Goal: Information Seeking & Learning: Learn about a topic

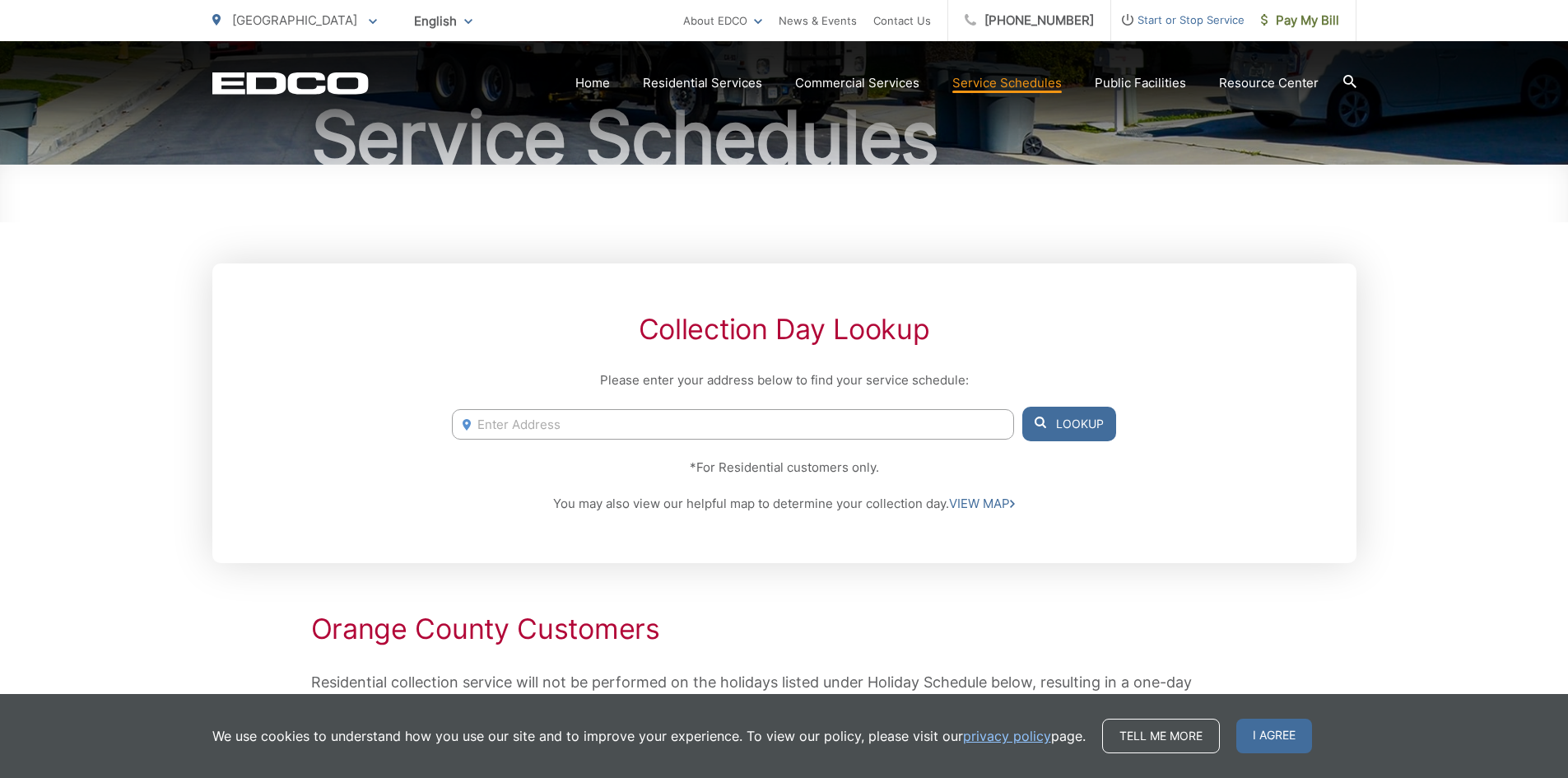
scroll to position [165, 0]
click at [596, 426] on input "Enter Address" at bounding box center [732, 424] width 561 height 31
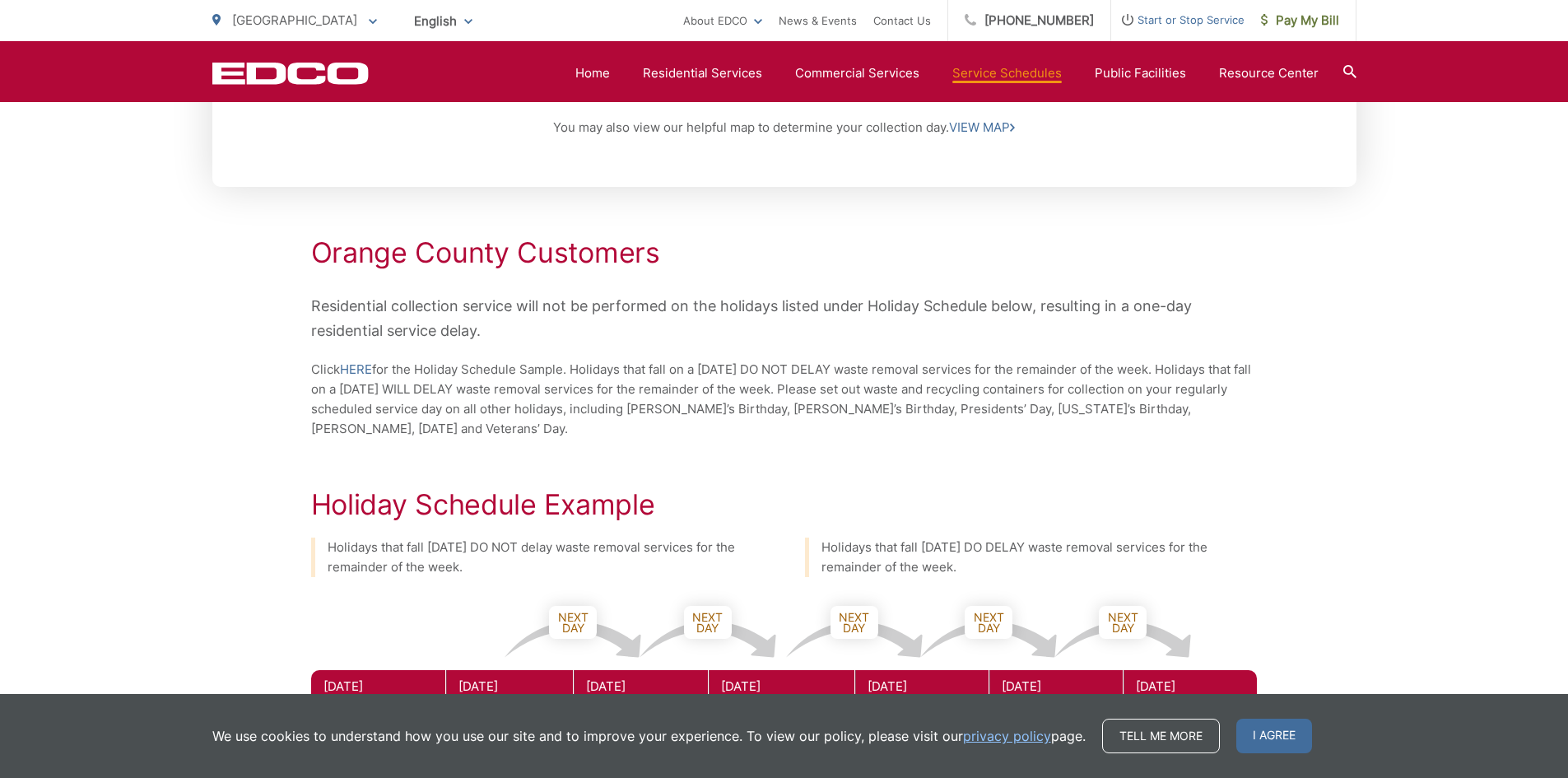
scroll to position [296, 0]
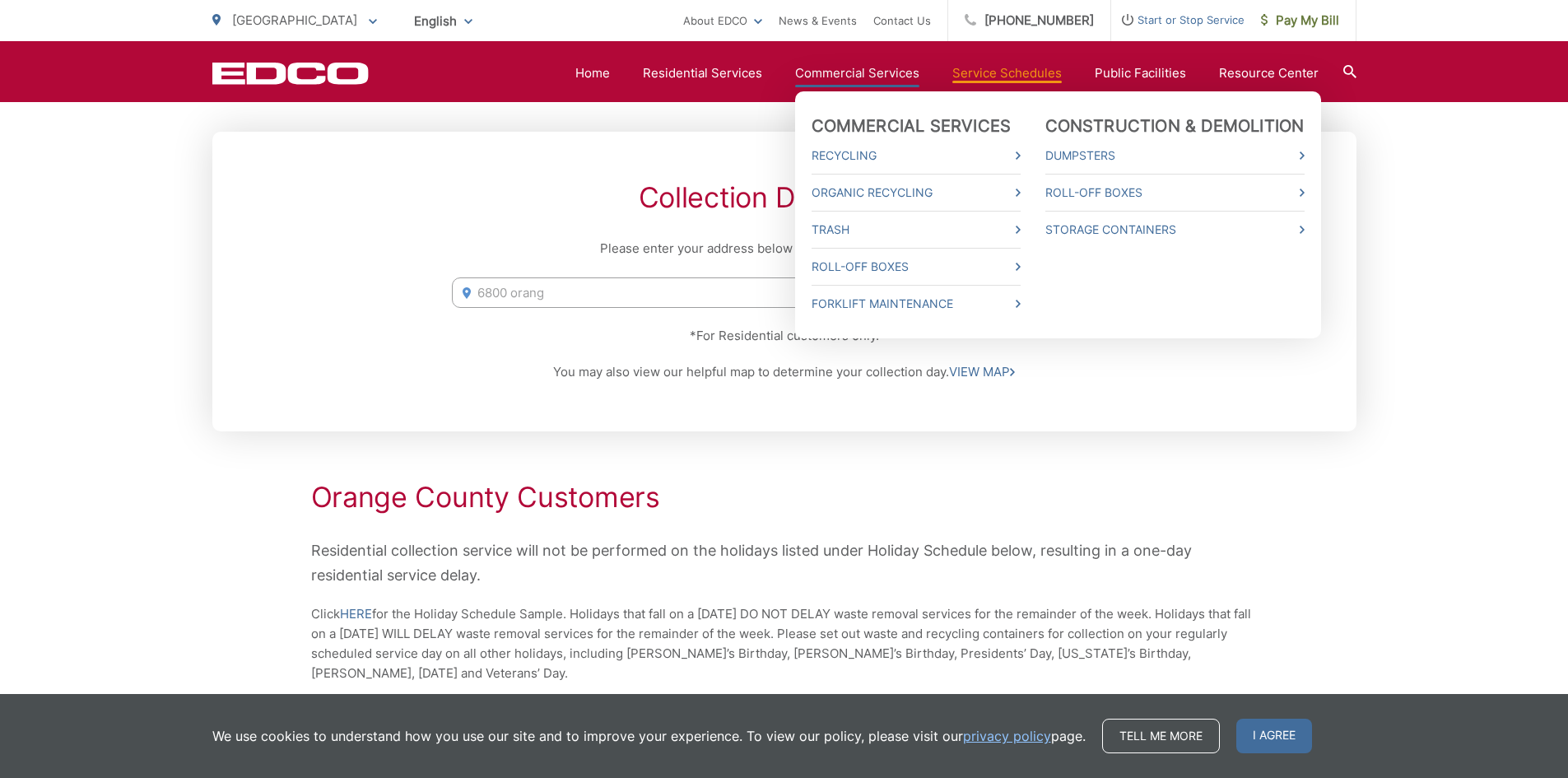
type input "6800 orang"
click at [891, 70] on link "Commercial Services" at bounding box center [858, 73] width 125 height 20
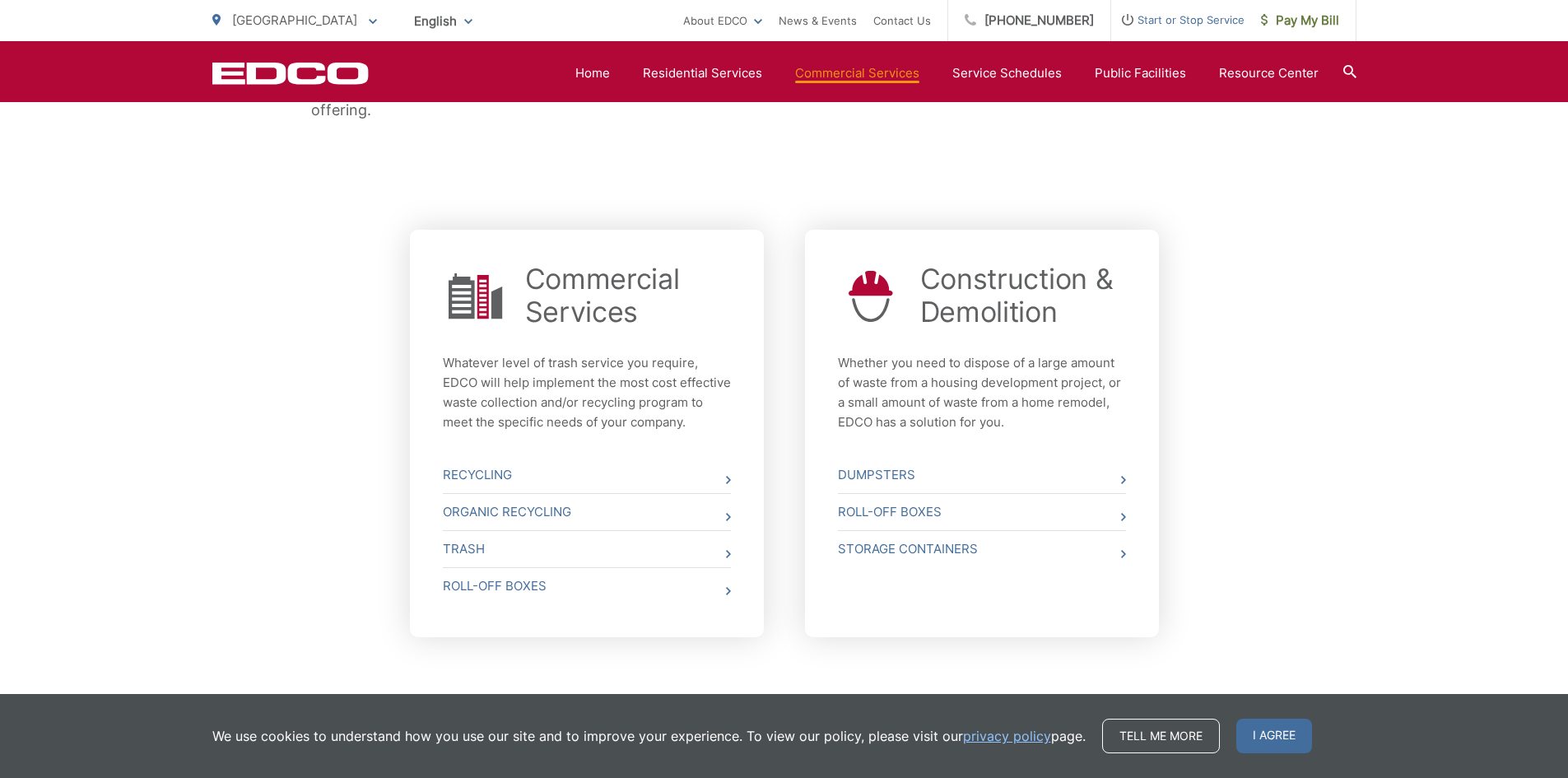
scroll to position [575, 0]
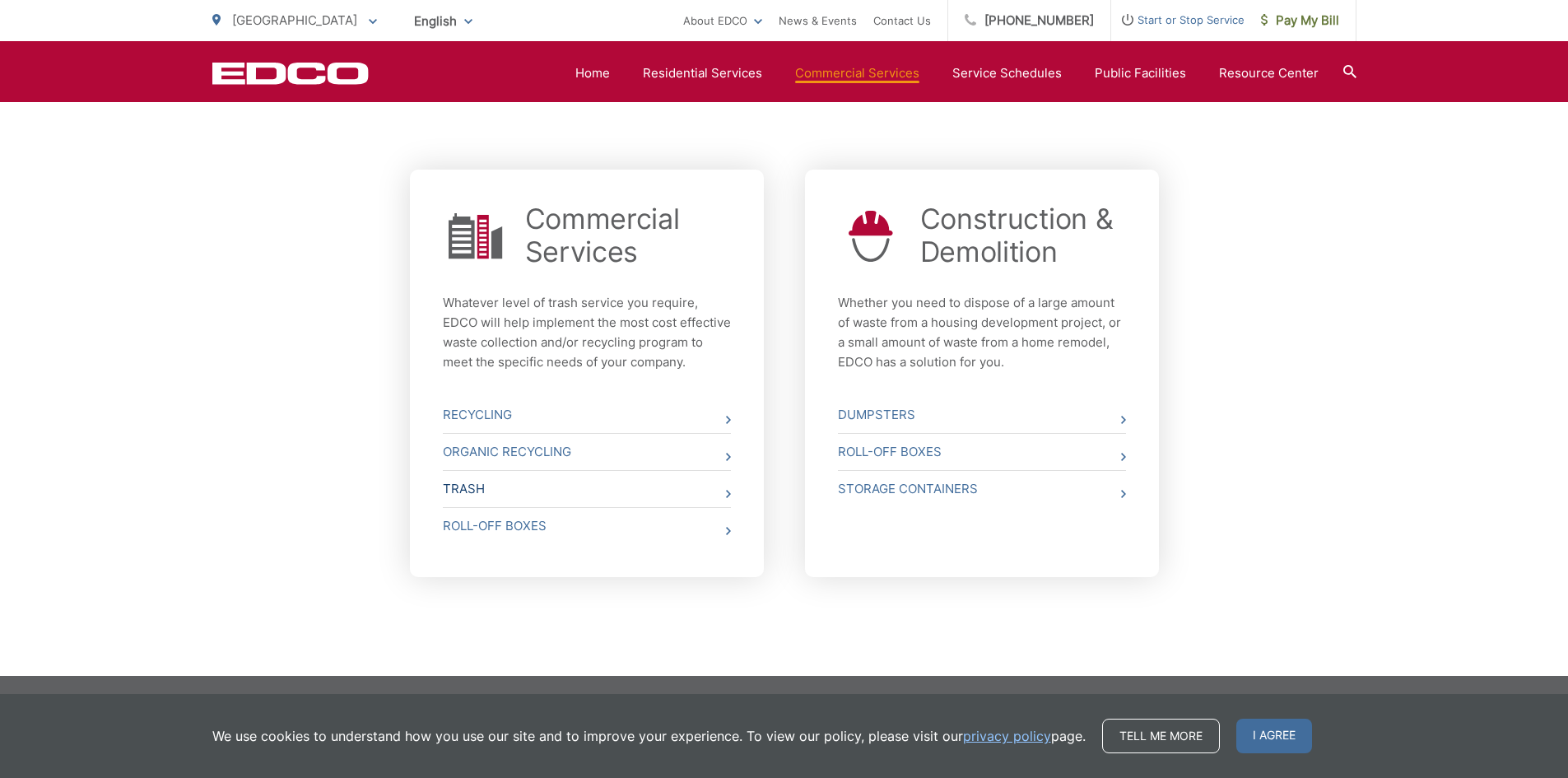
click at [471, 489] on link "Trash" at bounding box center [586, 489] width 288 height 36
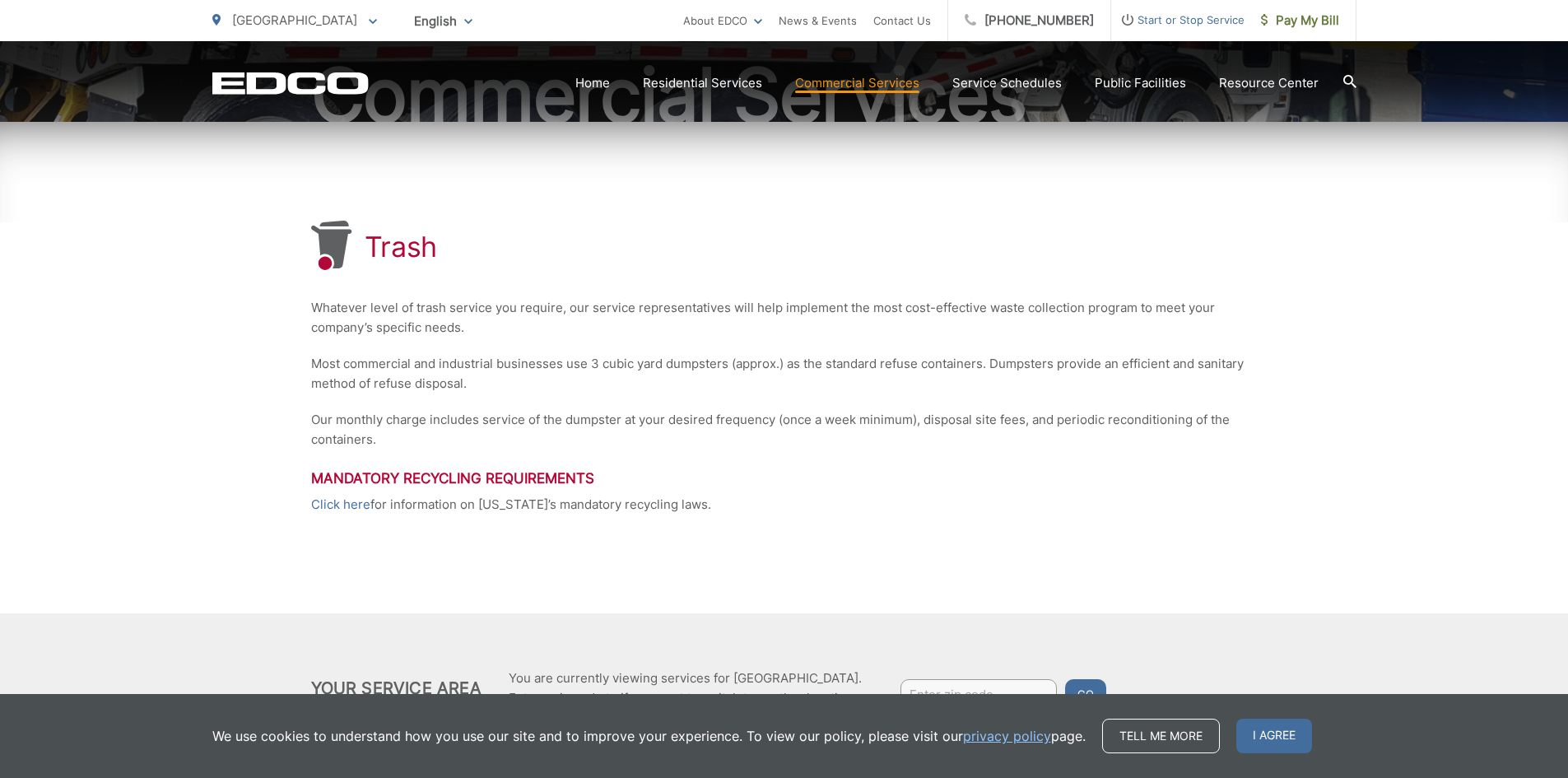
scroll to position [294, 0]
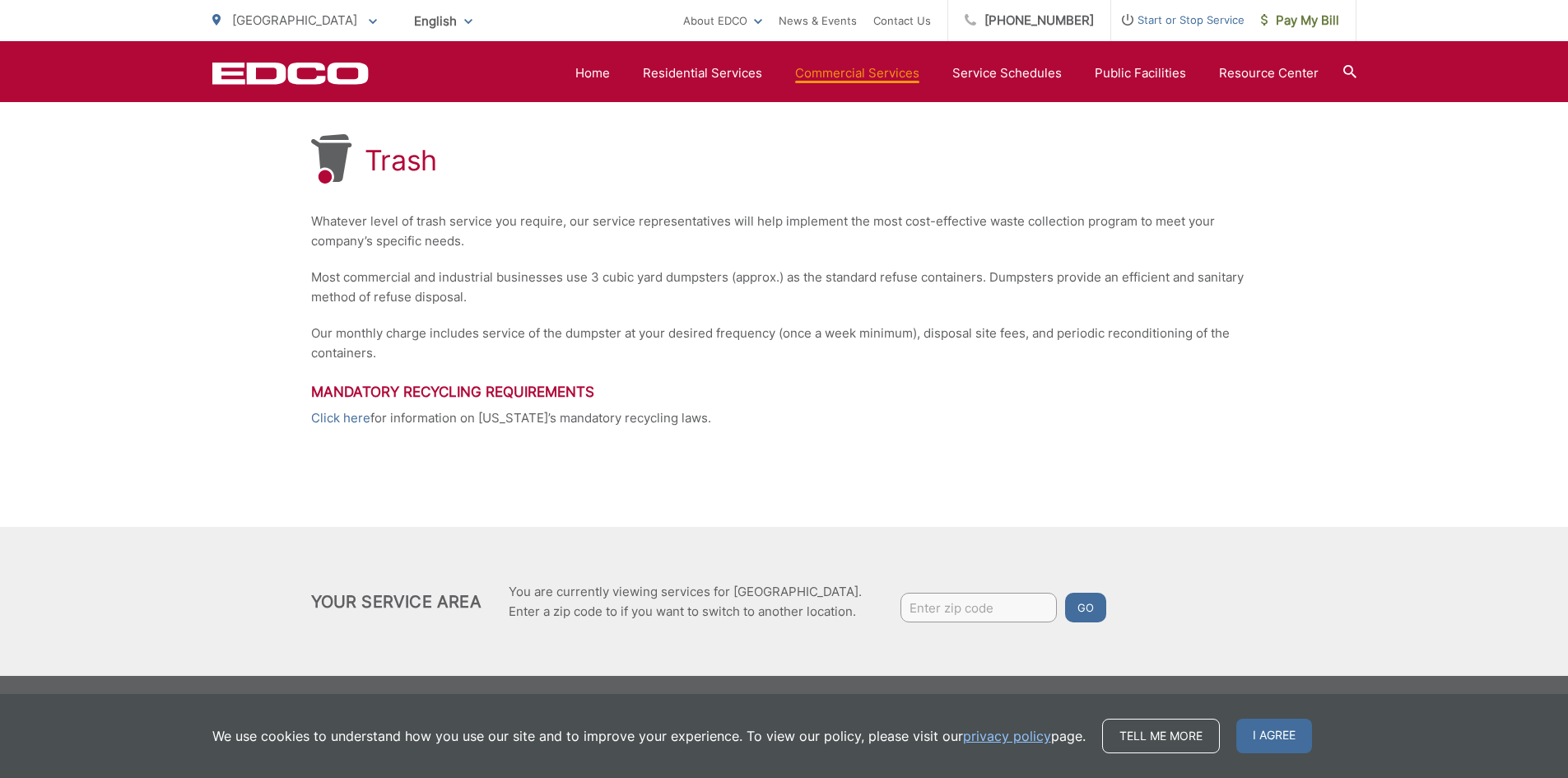
click at [958, 599] on input "Enter zip code" at bounding box center [978, 607] width 156 height 30
type input "90620"
click at [1065, 593] on button "Go" at bounding box center [1085, 607] width 41 height 30
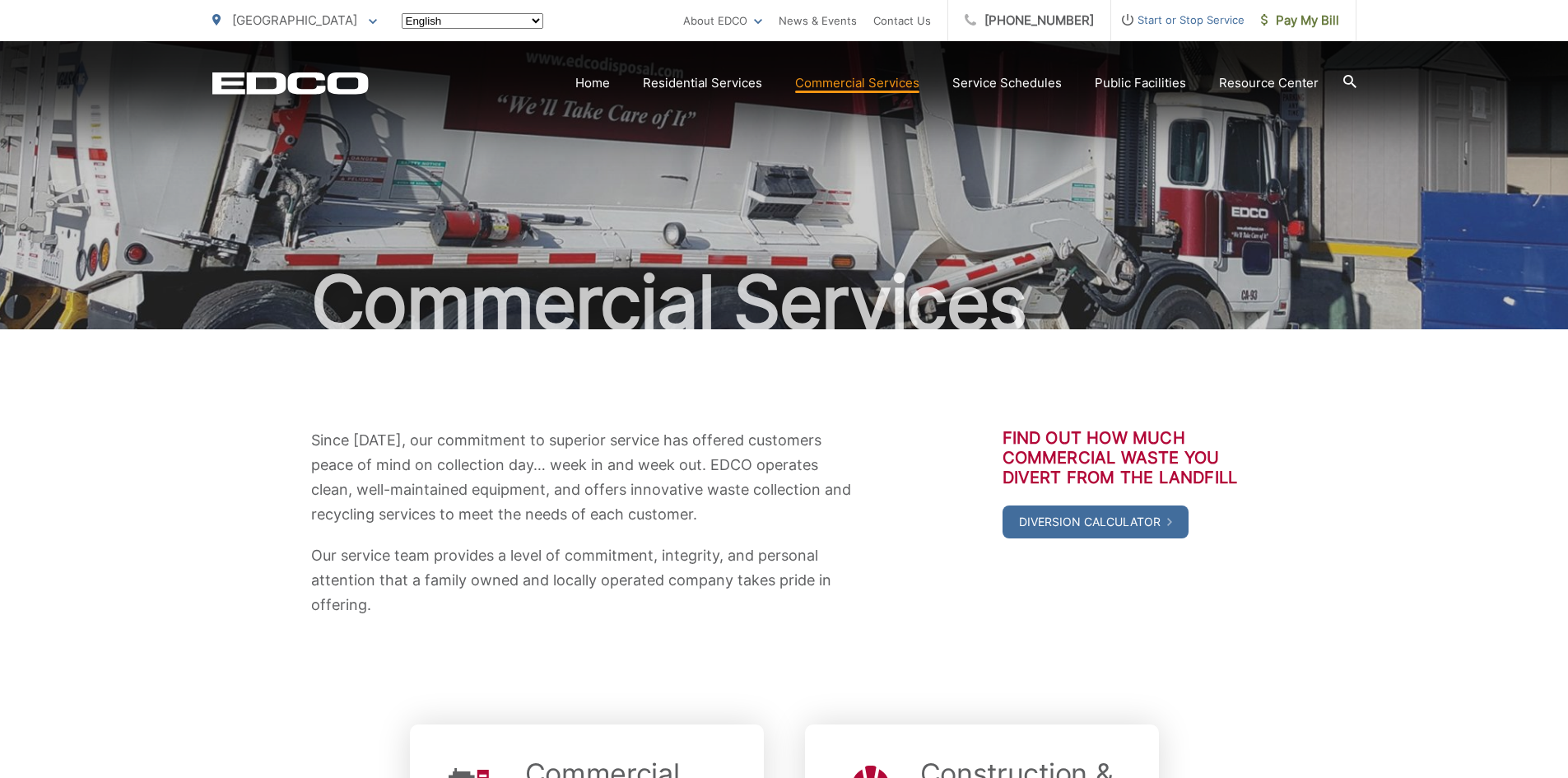
scroll to position [571, 0]
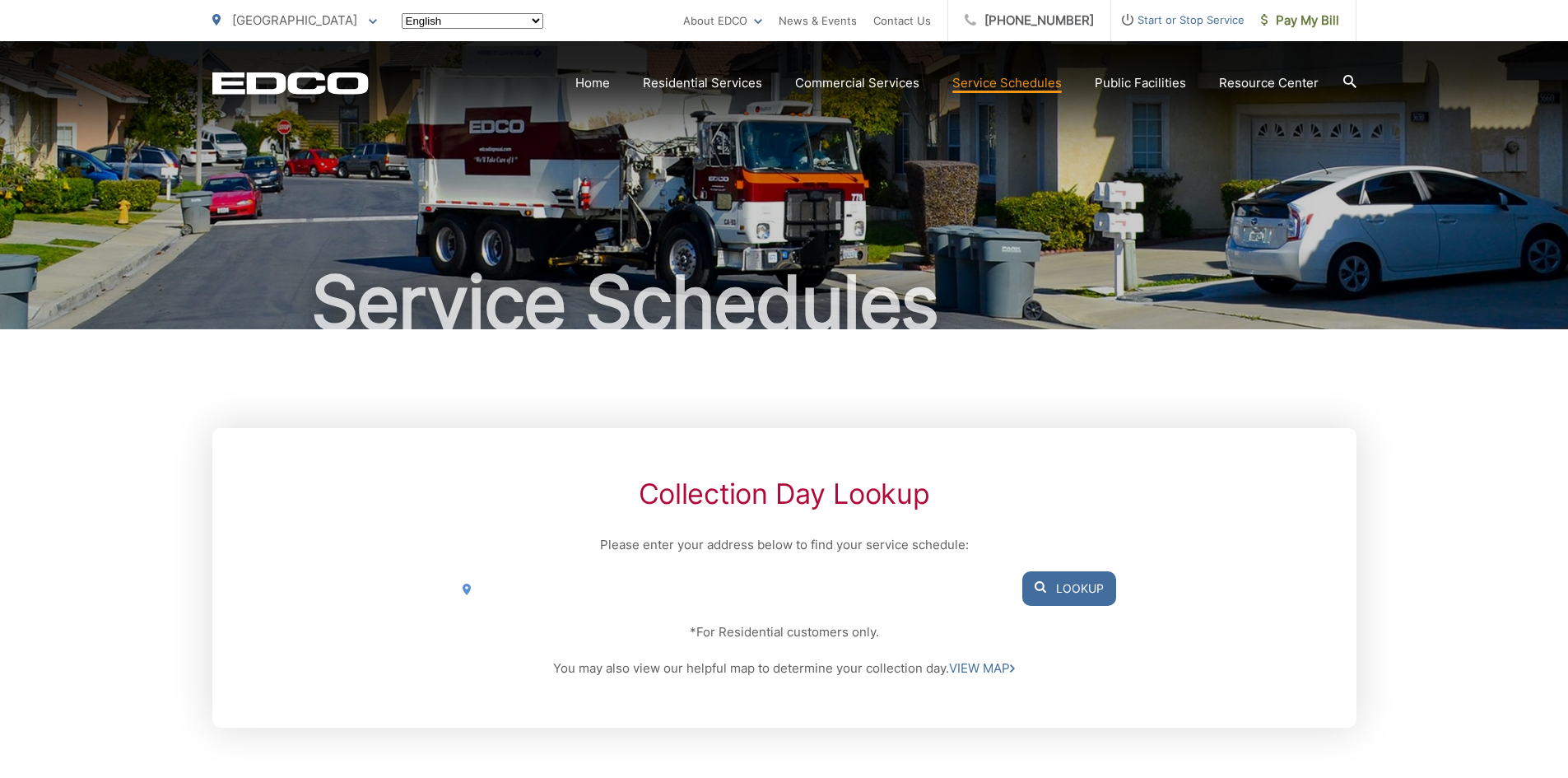
scroll to position [296, 0]
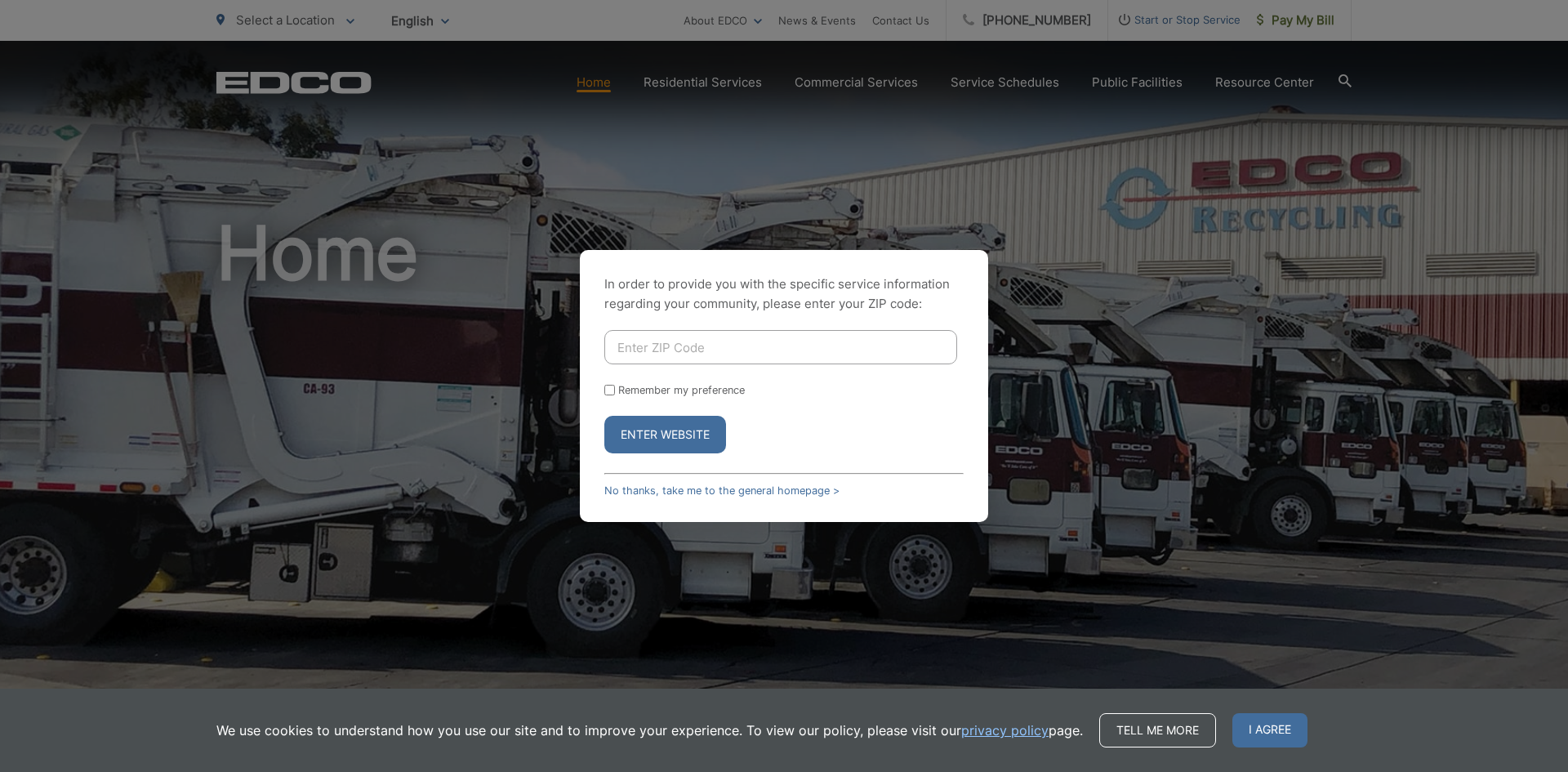
click at [696, 340] on input "Enter ZIP Code" at bounding box center [781, 347] width 353 height 34
type input "90620"
click at [605, 416] on button "Enter Website" at bounding box center [665, 434] width 122 height 37
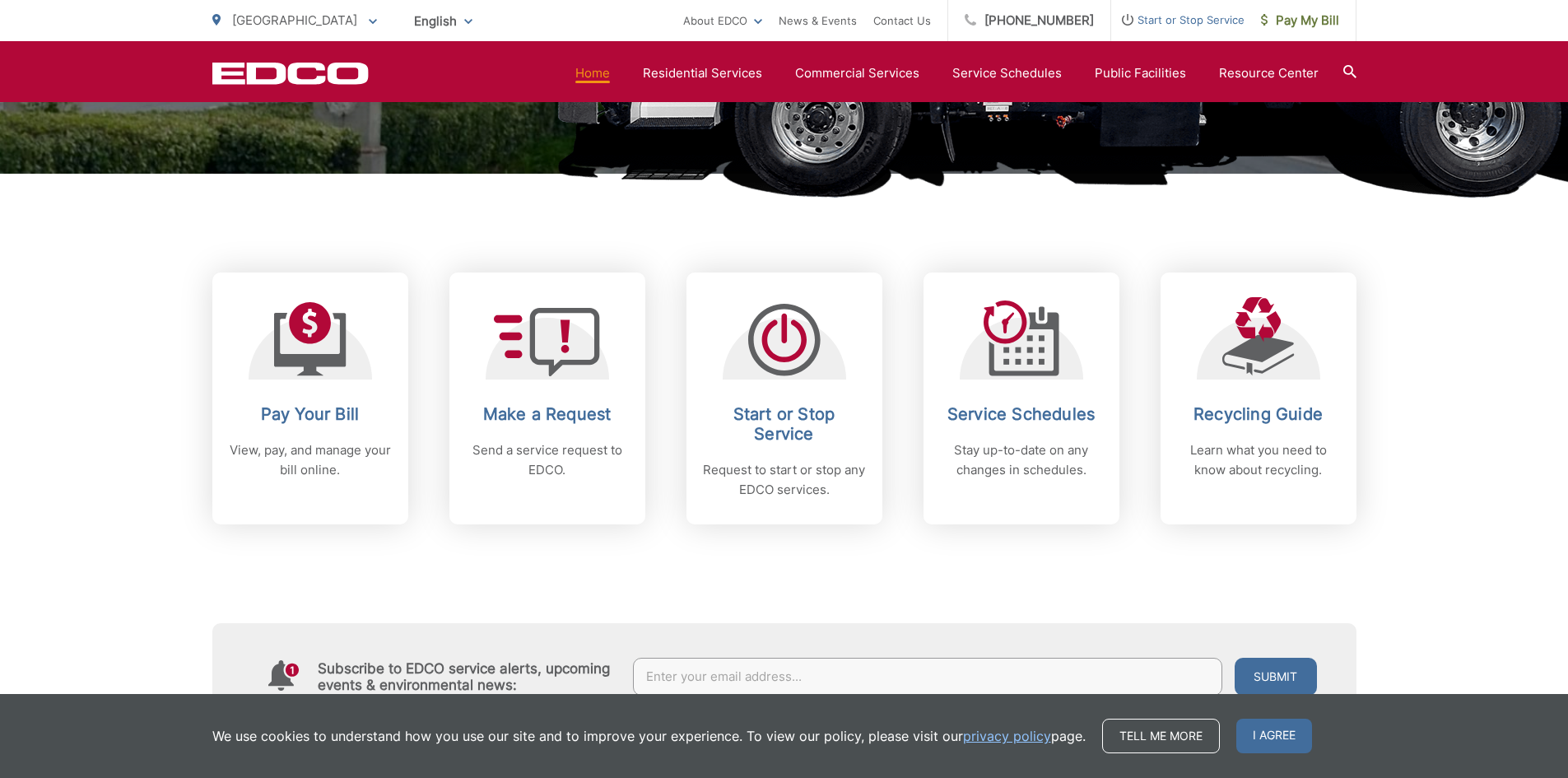
scroll to position [576, 0]
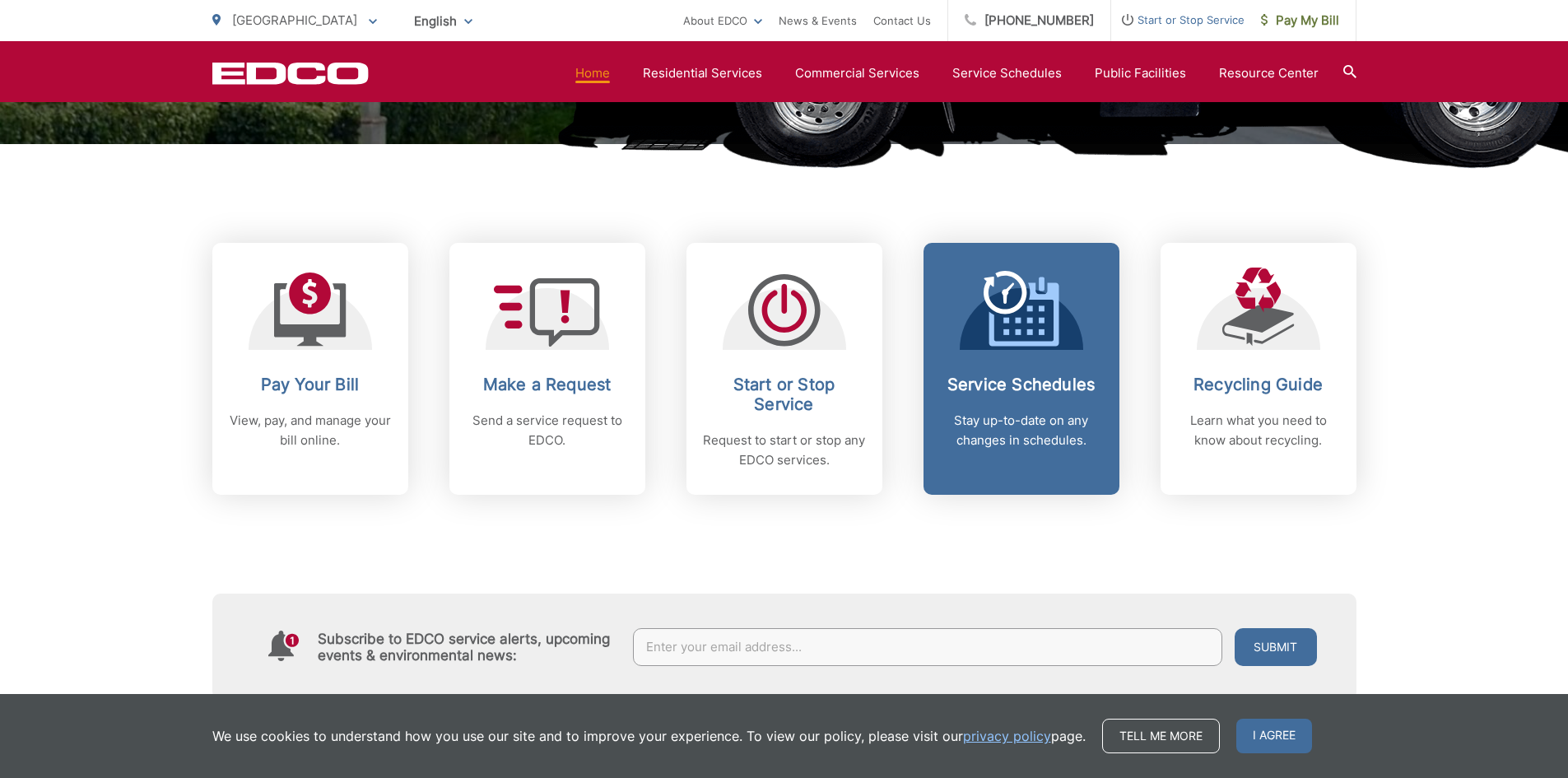
click at [1033, 373] on link "Service Schedules Stay up-to-date on any changes in schedules." at bounding box center [1021, 368] width 196 height 251
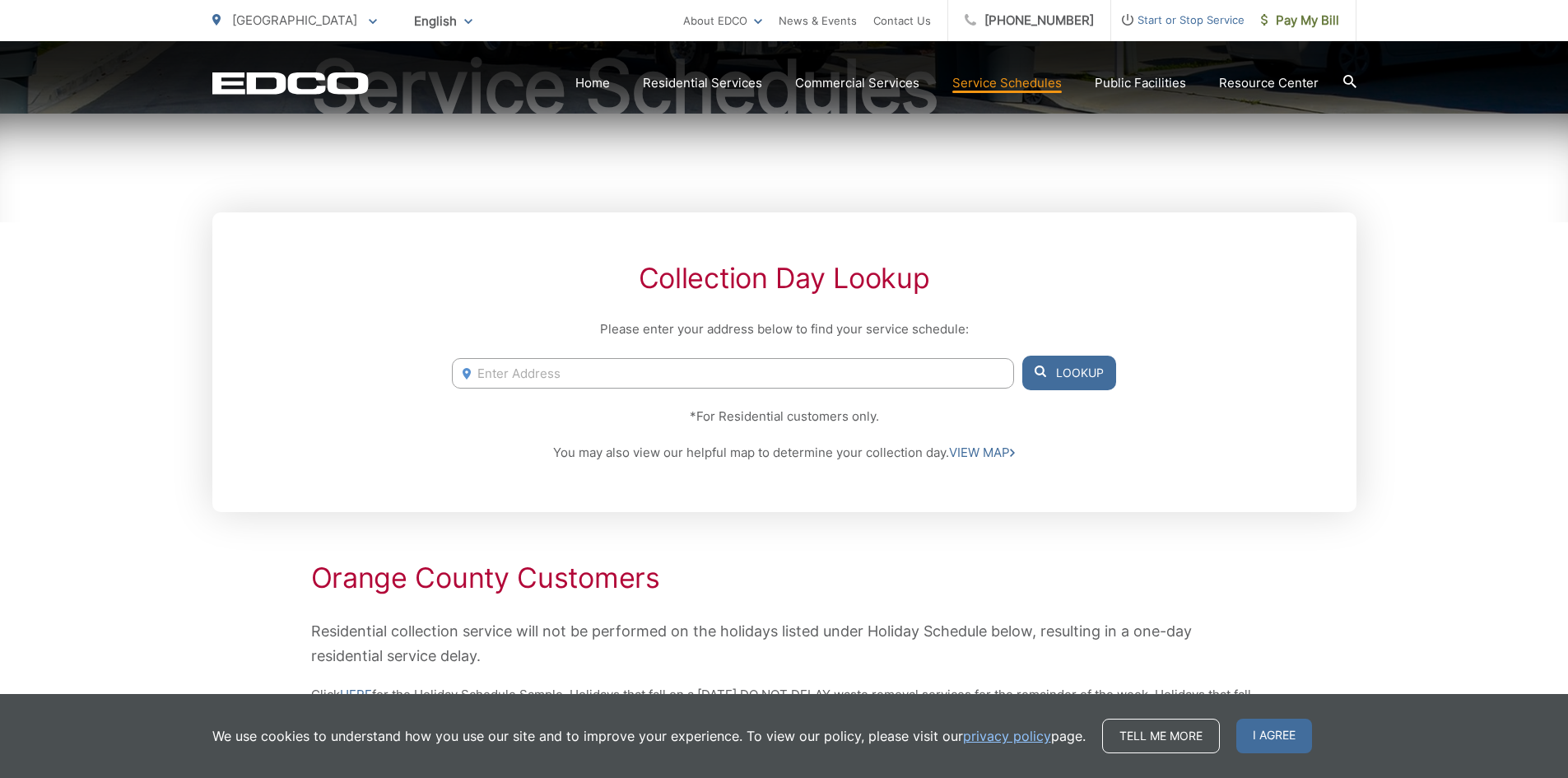
scroll to position [214, 0]
click at [959, 454] on link "VIEW MAP" at bounding box center [982, 454] width 66 height 20
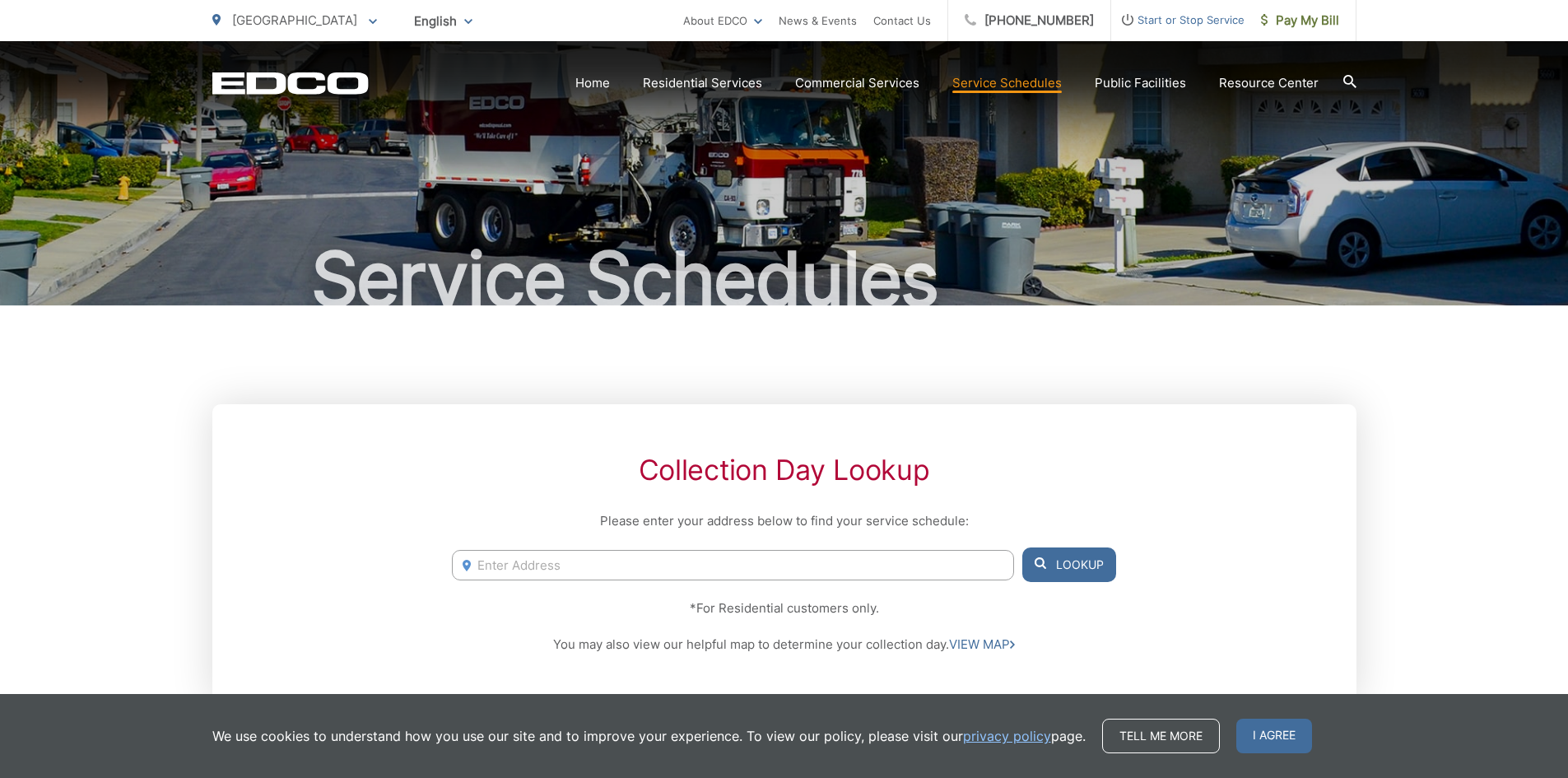
scroll to position [0, 0]
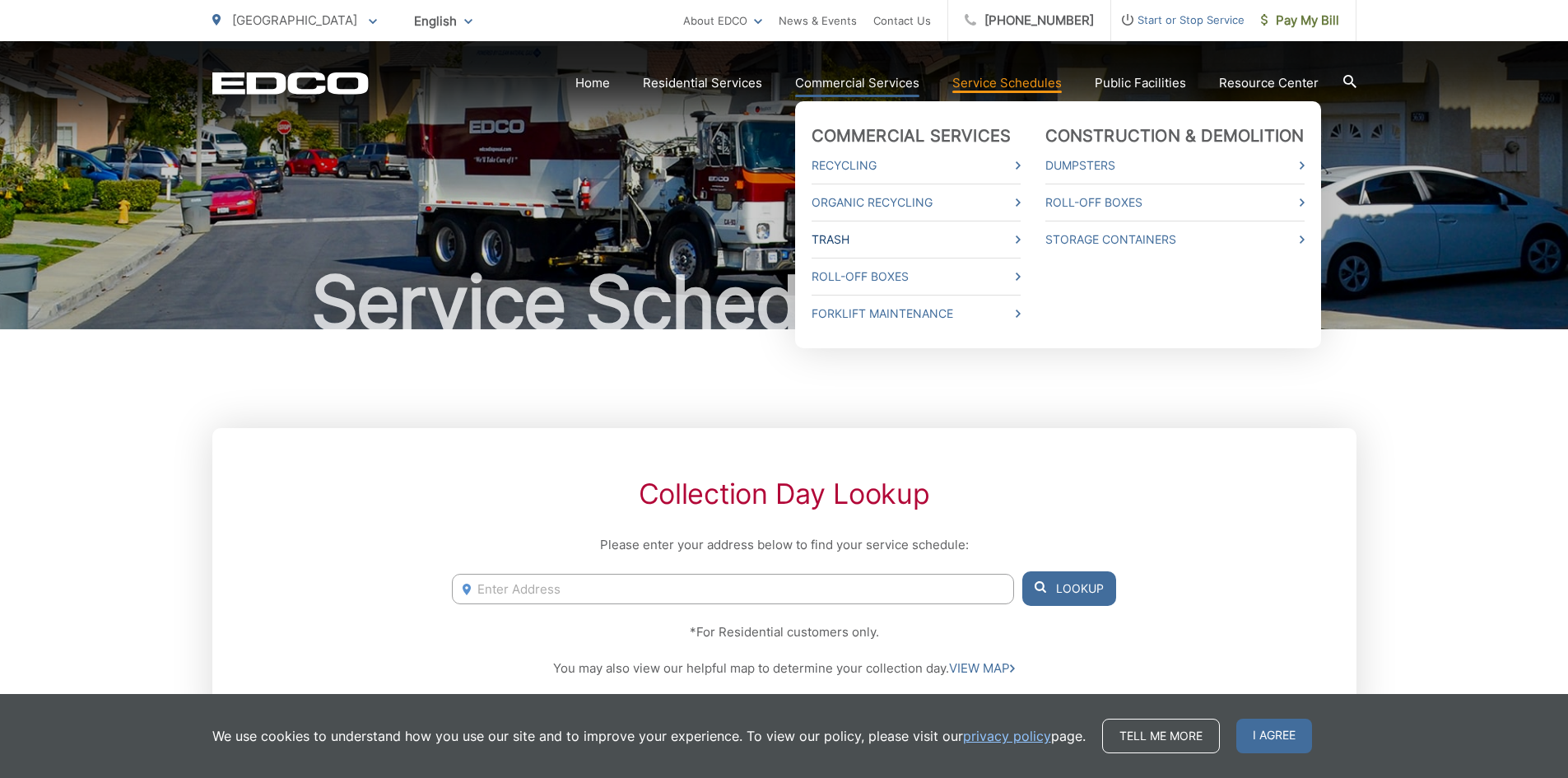
click at [859, 236] on link "Trash" at bounding box center [916, 239] width 209 height 20
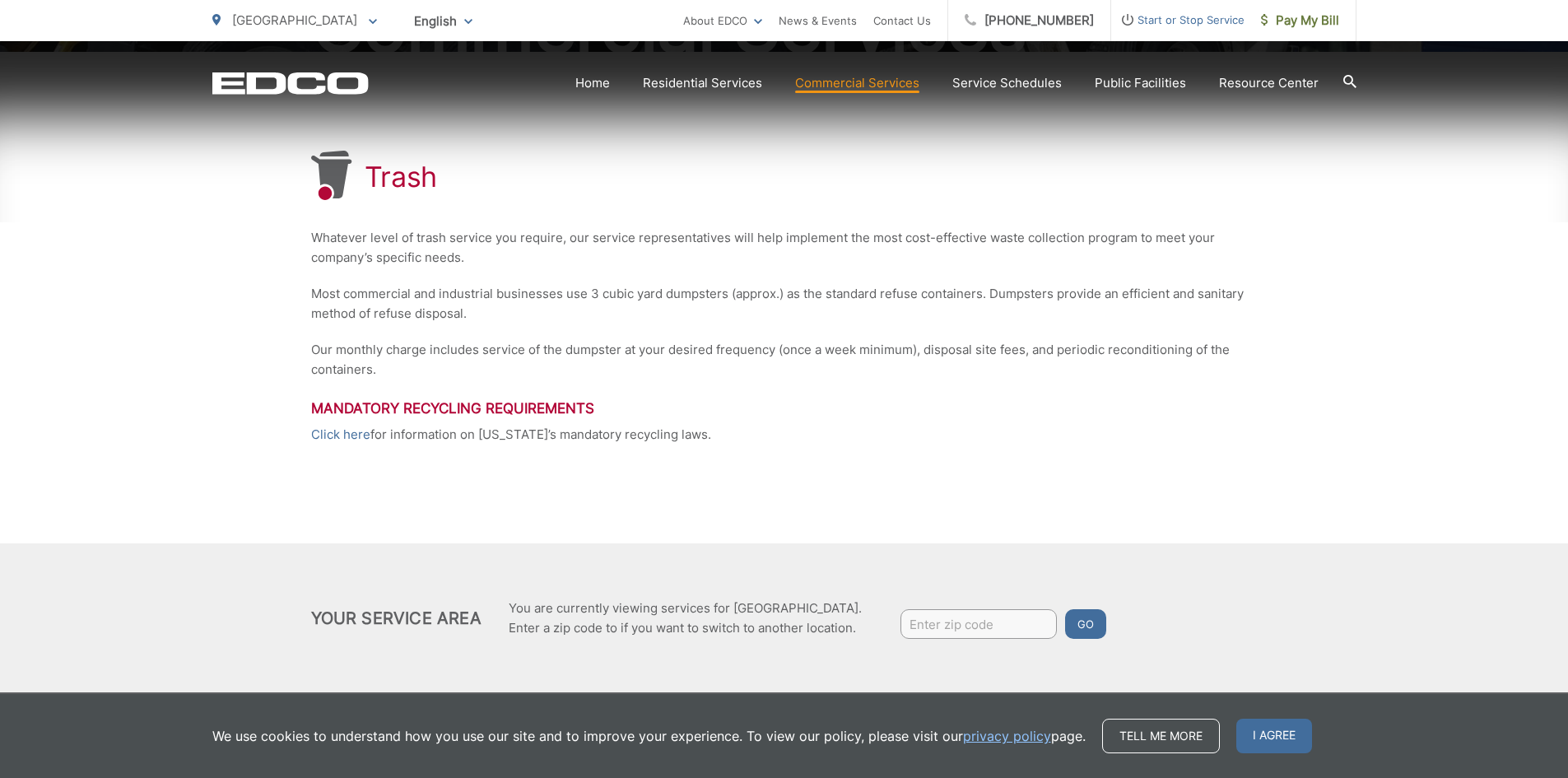
scroll to position [294, 0]
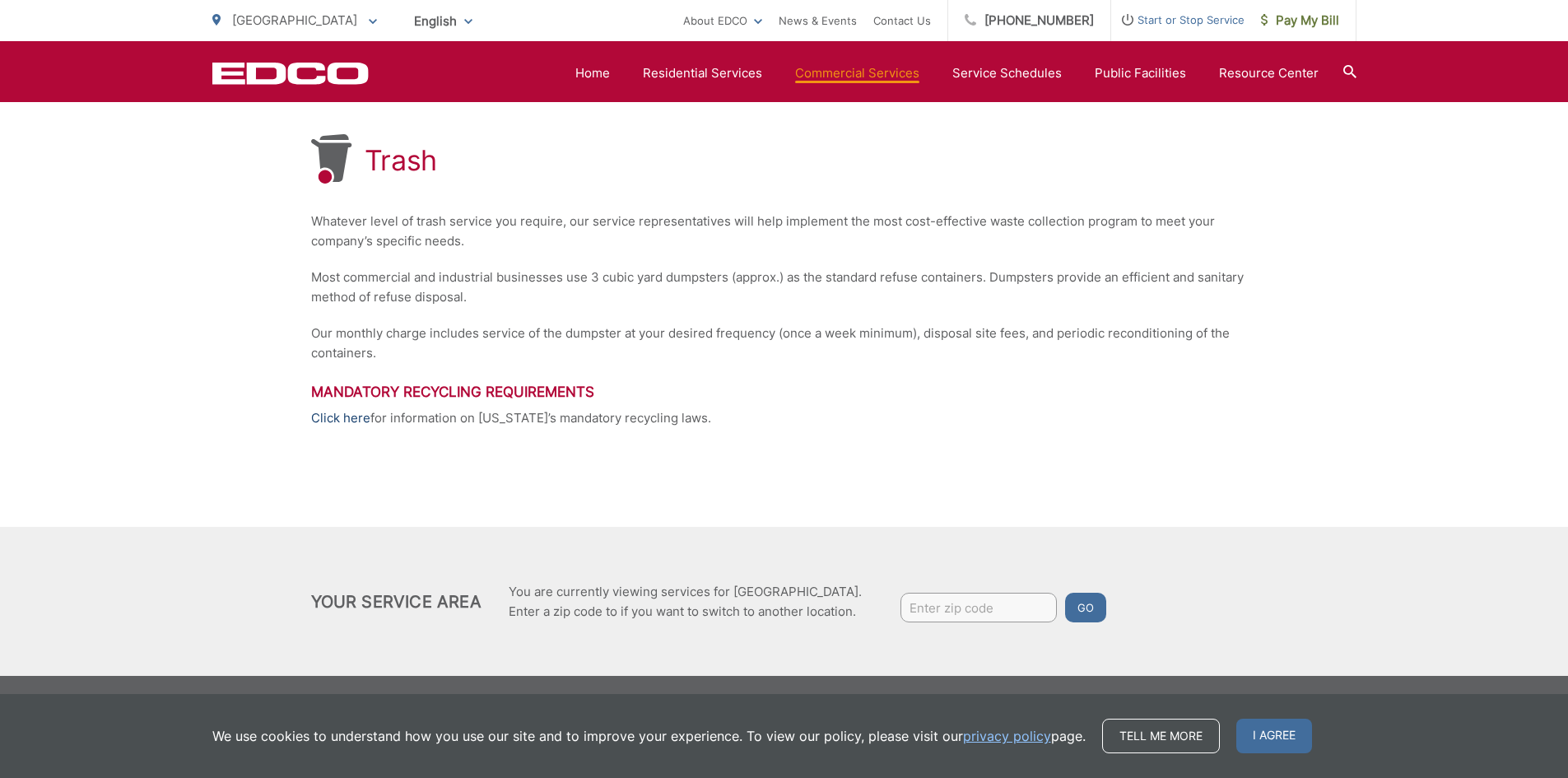
click at [337, 416] on link "Click here" at bounding box center [341, 417] width 59 height 20
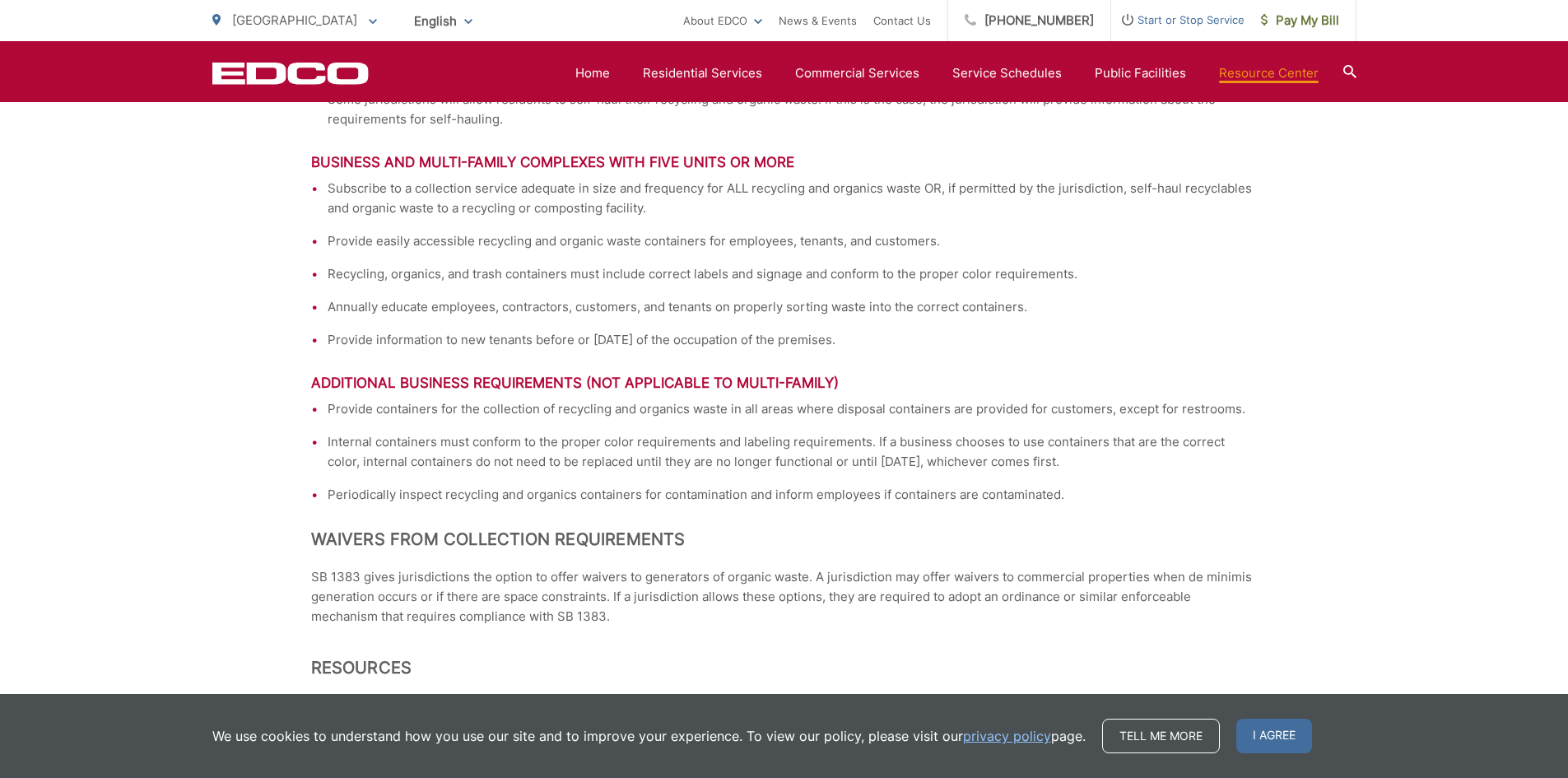
scroll to position [1824, 0]
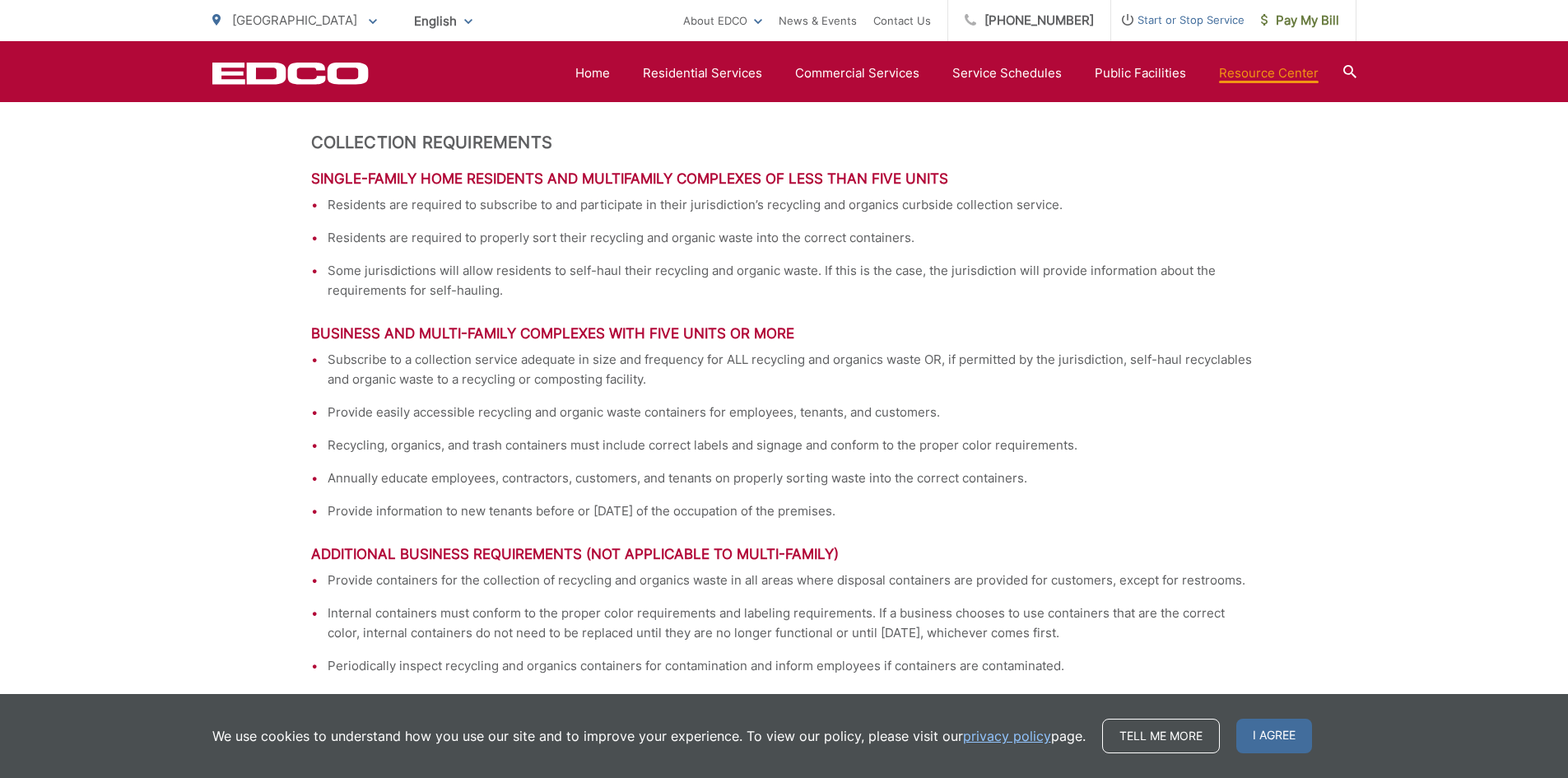
click at [1354, 69] on icon at bounding box center [1350, 72] width 13 height 13
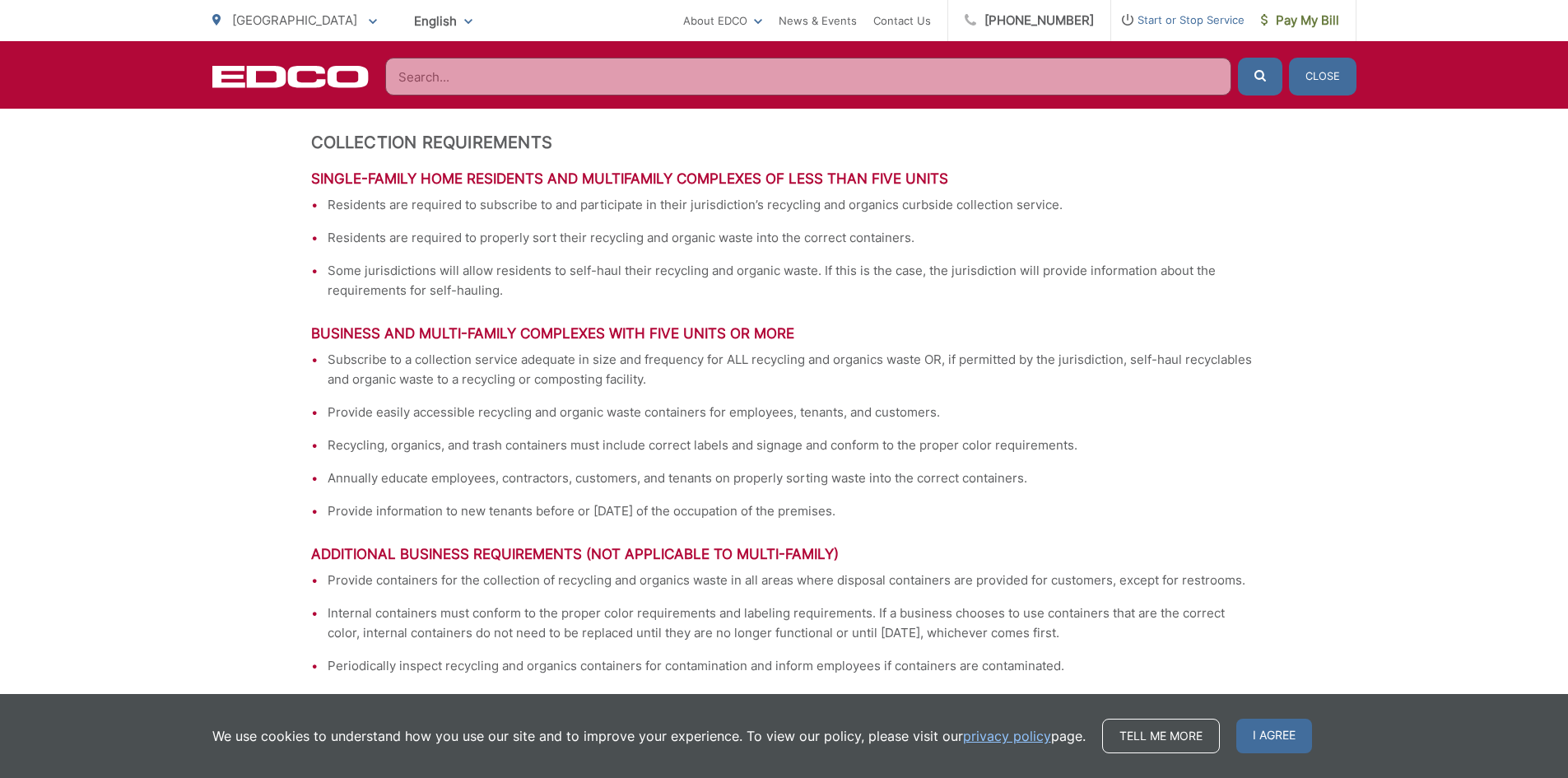
click at [923, 47] on div "EDCO Logo Home Residential Services Curbside Pickup Recycling Organic Recycling…" at bounding box center [784, 75] width 1568 height 67
click at [910, 75] on input "Search" at bounding box center [808, 76] width 846 height 37
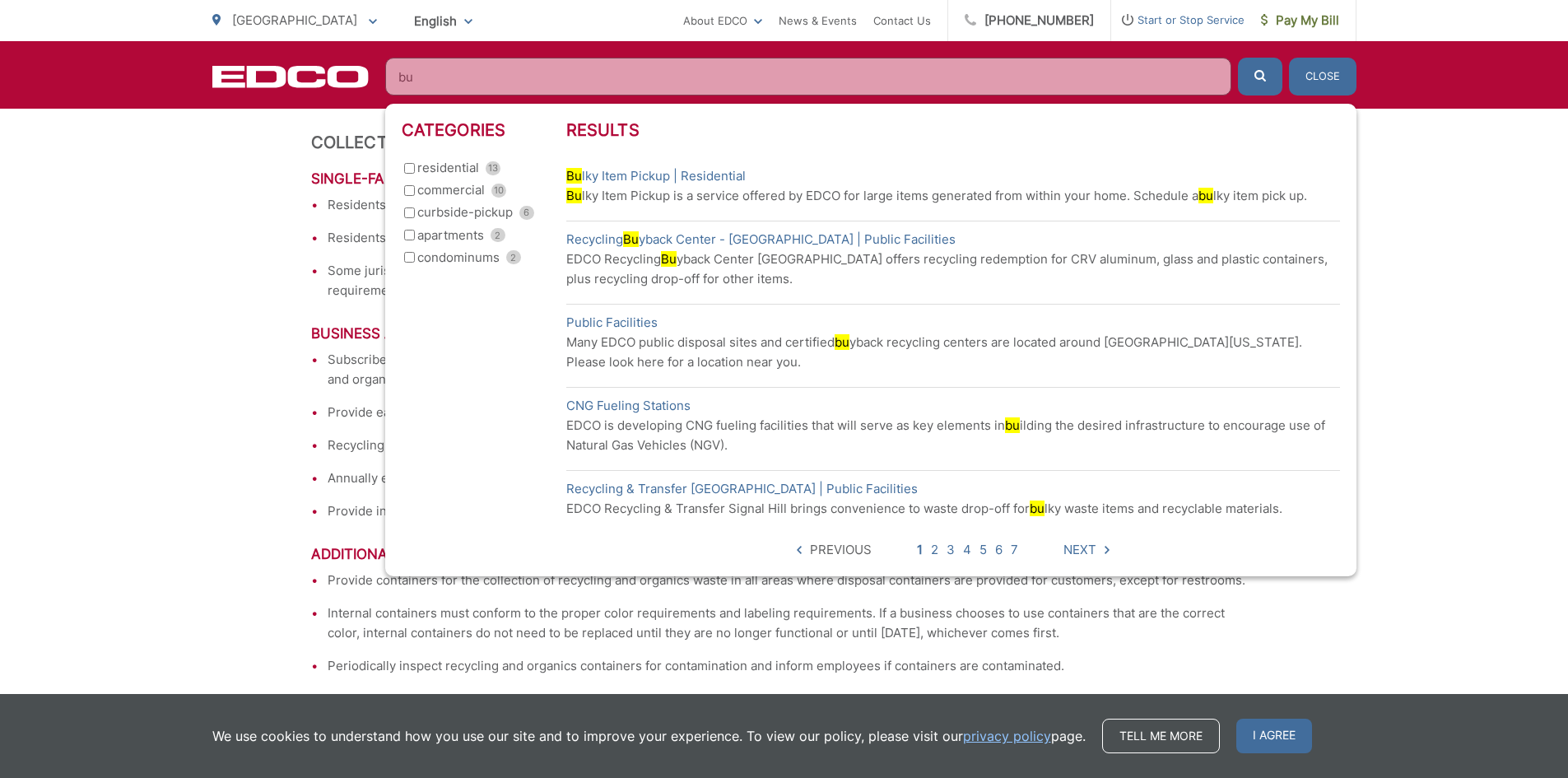
type input "b"
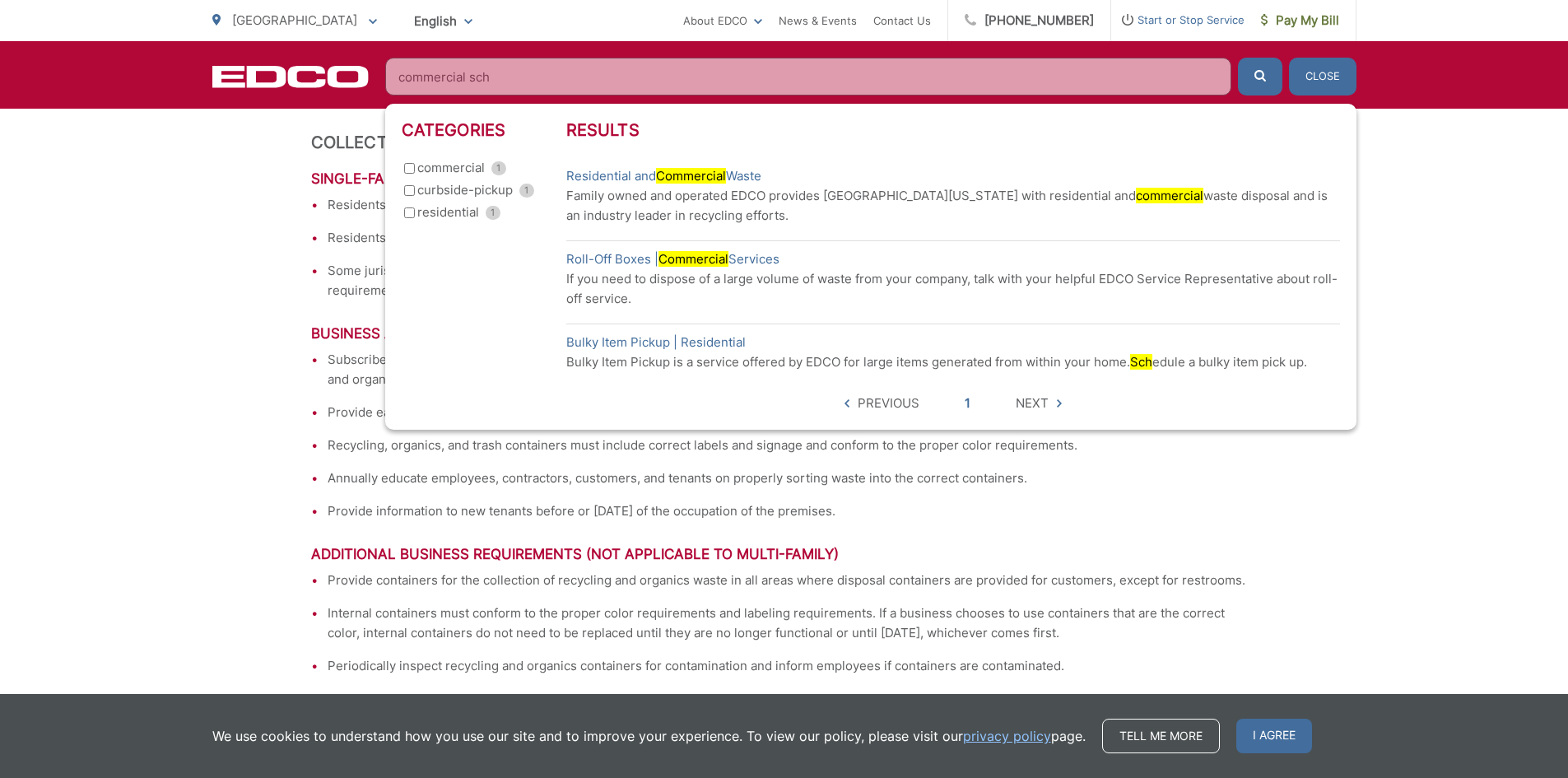
type input "commercial sch"
click at [414, 172] on input "commercial 1" at bounding box center [409, 168] width 11 height 11
checkbox input "true"
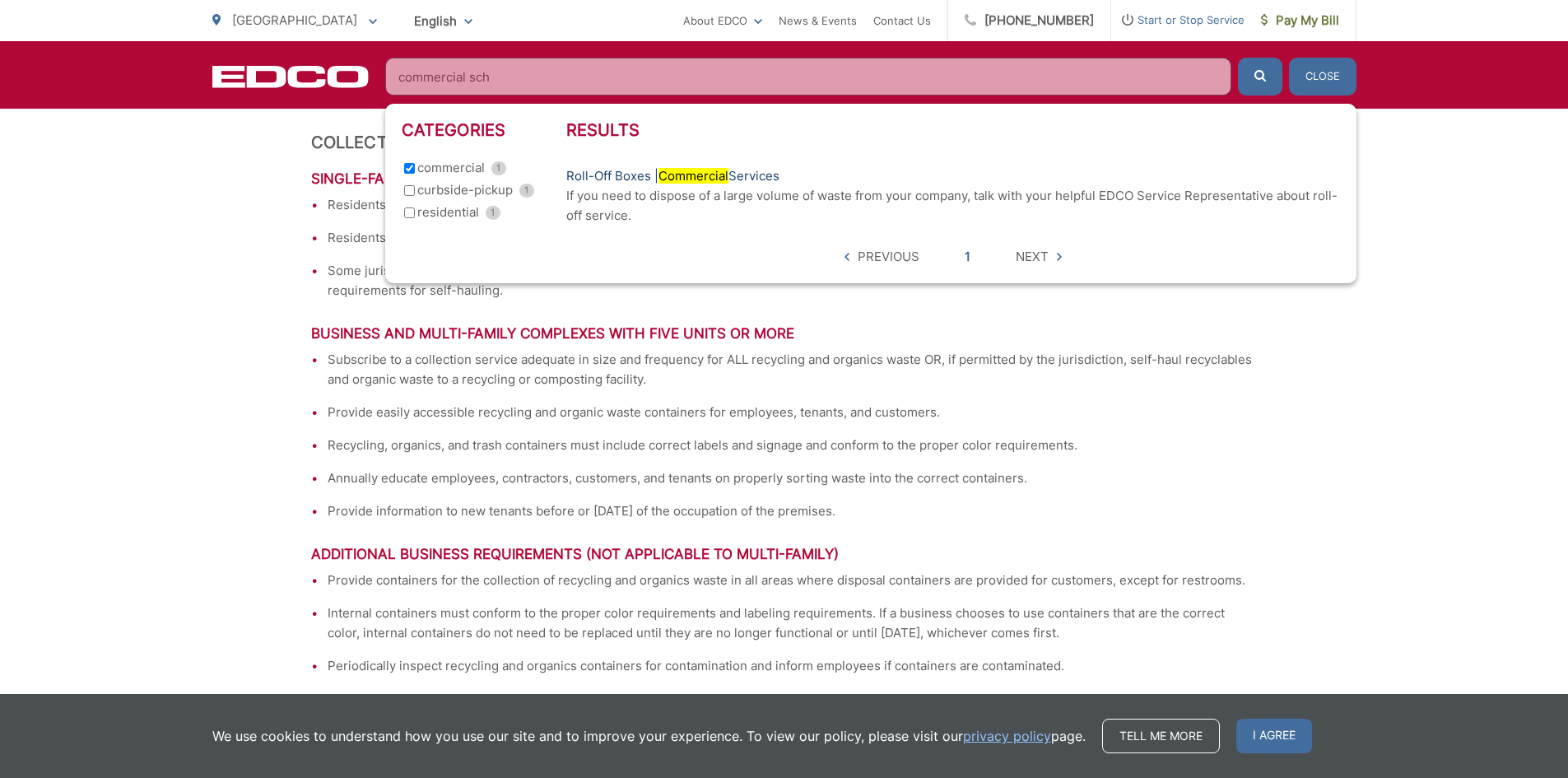
click at [738, 176] on link "Roll-Off Boxes | Commercial Services" at bounding box center [673, 176] width 213 height 20
